Goal: Check status: Check status

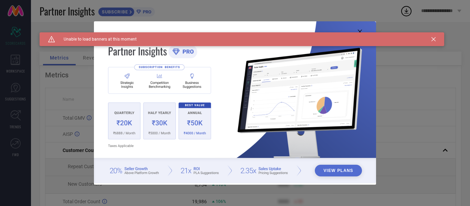
click at [434, 41] on icon at bounding box center [434, 39] width 4 height 4
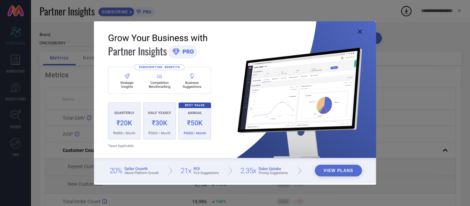
click at [362, 31] on icon at bounding box center [360, 32] width 4 height 4
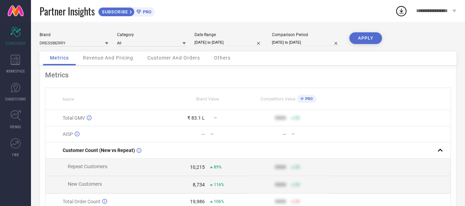
click at [63, 64] on div "Metrics" at bounding box center [59, 59] width 33 height 14
select select "2"
select select "2025"
select select "3"
select select "2025"
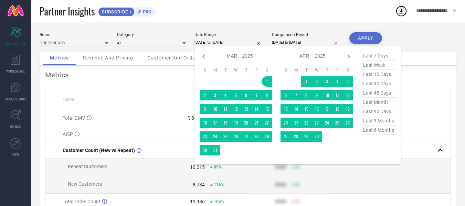
click at [229, 45] on input "[DATE] to [DATE]" at bounding box center [228, 42] width 69 height 7
click at [373, 134] on span "last 6 months" at bounding box center [378, 130] width 34 height 9
type input "[DATE] to [DATE]"
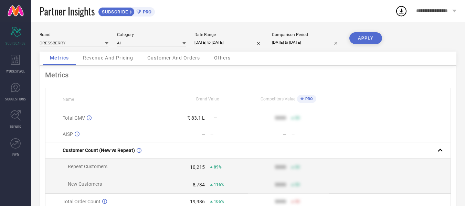
click at [361, 38] on button "APPLY" at bounding box center [365, 38] width 33 height 12
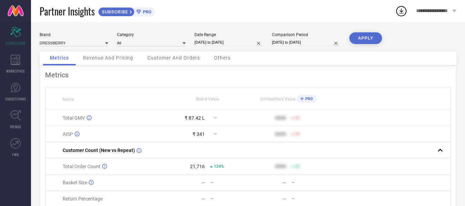
click at [119, 61] on div "Revenue And Pricing" at bounding box center [108, 59] width 64 height 14
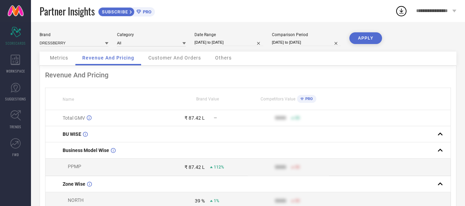
click at [167, 59] on span "Customer And Orders" at bounding box center [174, 58] width 53 height 6
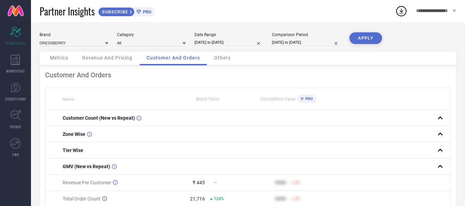
click at [218, 57] on span "Others" at bounding box center [222, 58] width 17 height 6
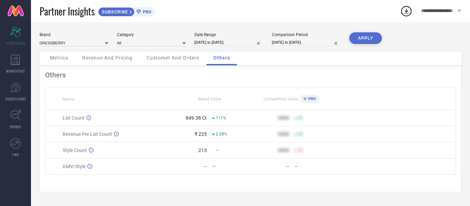
click at [58, 59] on span "Metrics" at bounding box center [59, 58] width 18 height 6
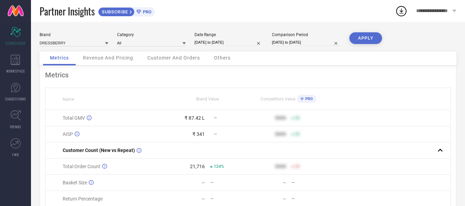
scroll to position [48, 0]
